Goal: Navigation & Orientation: Find specific page/section

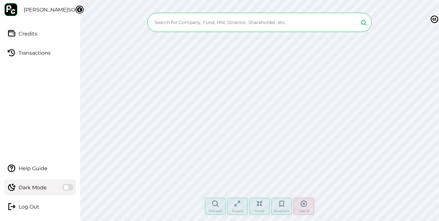
click at [64, 189] on span at bounding box center [67, 187] width 11 height 7
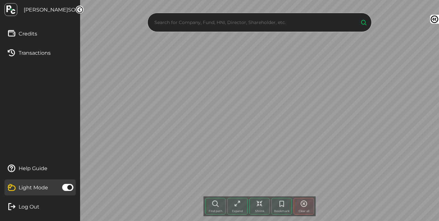
click at [430, 18] on icon at bounding box center [434, 19] width 9 height 9
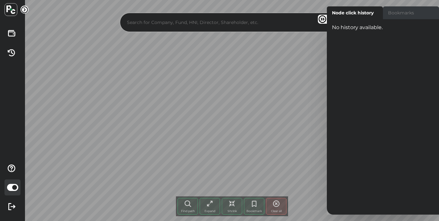
click at [425, 16] on label "Bookmarks" at bounding box center [411, 12] width 56 height 13
click at [331, 11] on input "Bookmarks" at bounding box center [329, 8] width 4 height 4
radio input "true"
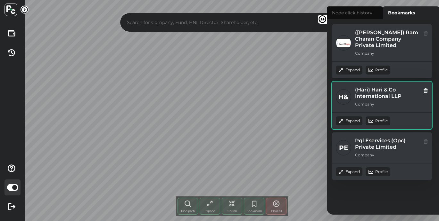
click at [344, 75] on div "Expand" at bounding box center [349, 70] width 27 height 9
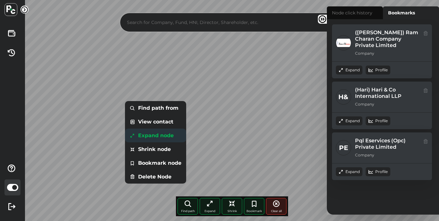
click at [163, 132] on li "Expand node" at bounding box center [155, 136] width 61 height 14
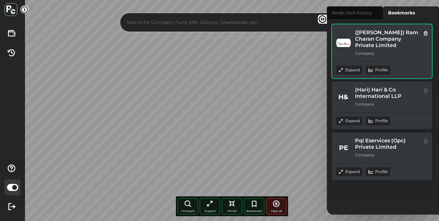
click at [343, 69] on icon at bounding box center [340, 70] width 5 height 5
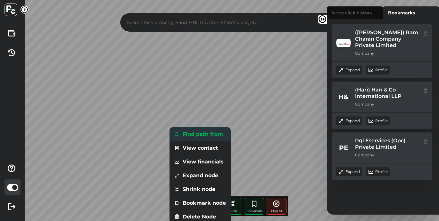
click at [205, 132] on li "Find path from" at bounding box center [200, 135] width 61 height 14
